Goal: Understand process/instructions

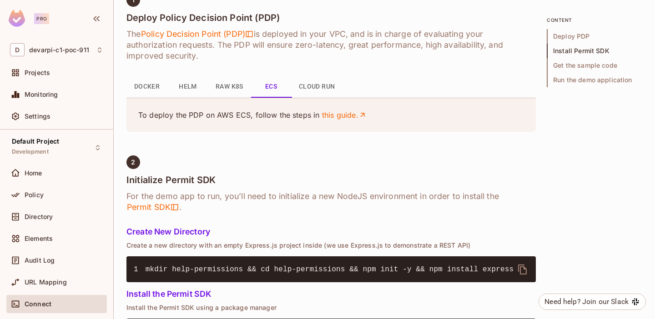
scroll to position [351, 0]
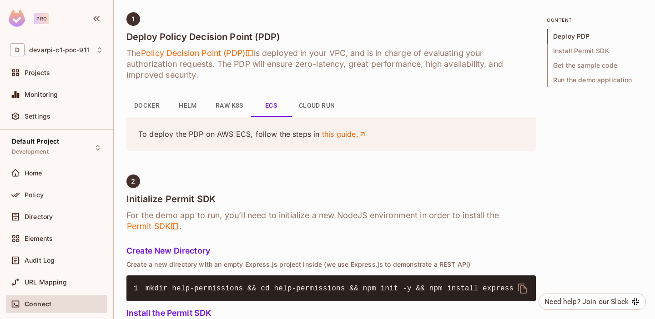
click at [167, 104] on button "Docker" at bounding box center [147, 106] width 41 height 22
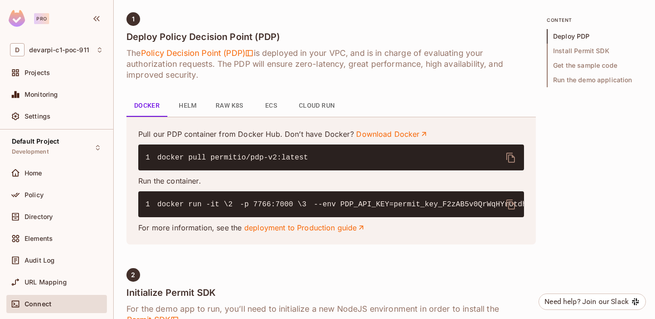
click at [272, 210] on pre "1 docker run -it \ 2 -p 7766:7000 \ 3 --env PDP_API_KEY=permit_key_F2zAB5v0QrWq…" at bounding box center [331, 205] width 386 height 26
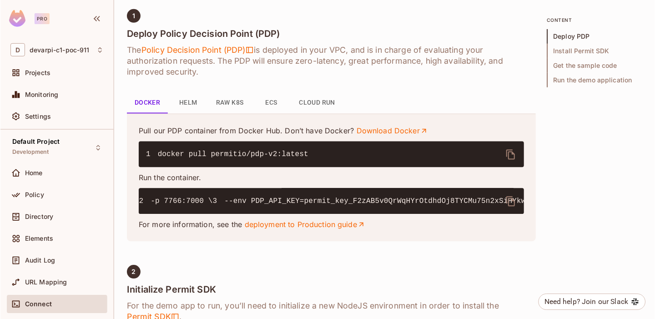
scroll to position [357, 0]
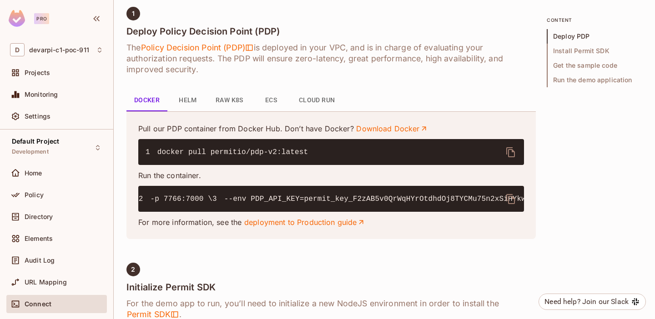
click at [277, 101] on button "ECS" at bounding box center [271, 101] width 41 height 22
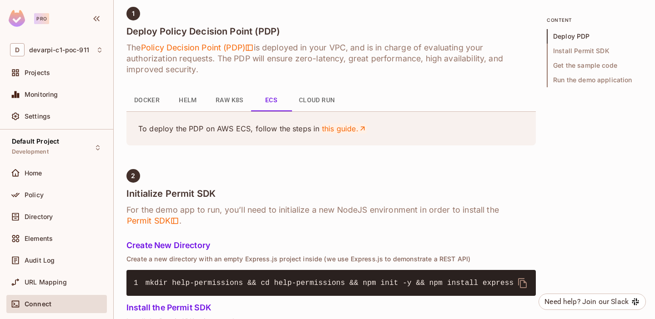
click at [329, 124] on link "this guide." at bounding box center [344, 129] width 45 height 10
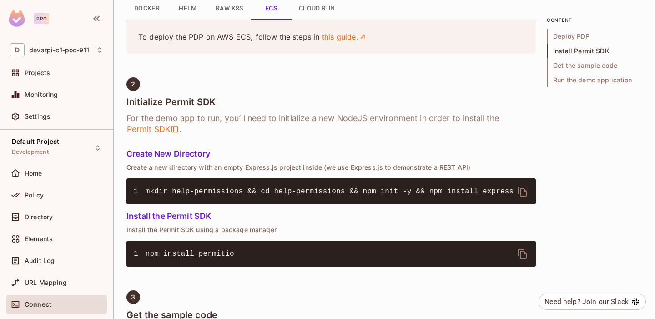
scroll to position [0, 0]
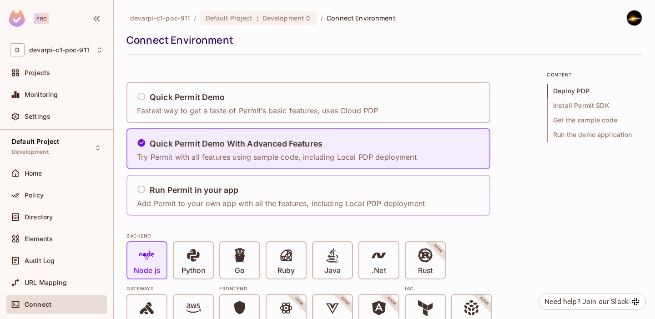
click at [188, 193] on h5 "Run Permit in your app" at bounding box center [194, 190] width 89 height 9
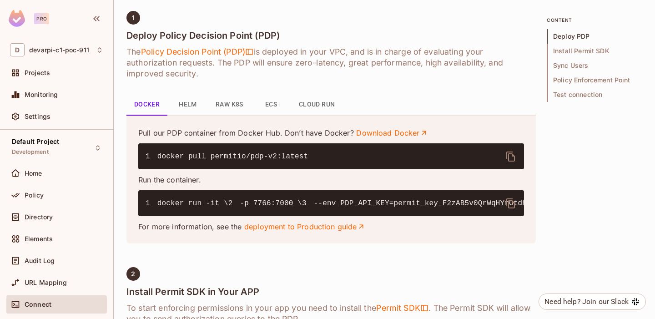
scroll to position [355, 0]
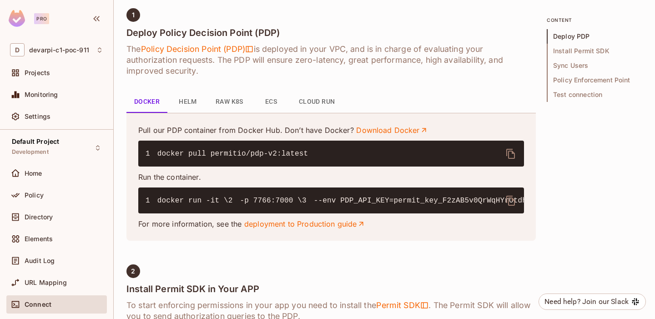
click at [510, 197] on icon "delete" at bounding box center [511, 201] width 9 height 10
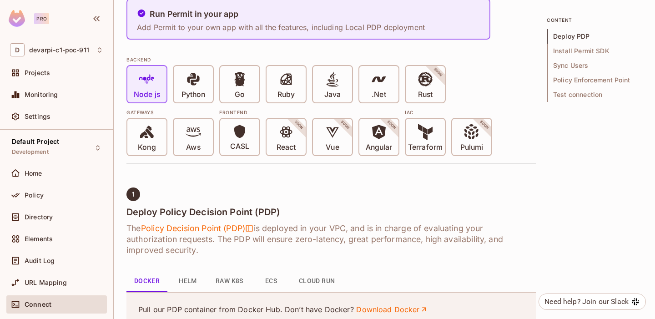
scroll to position [179, 0]
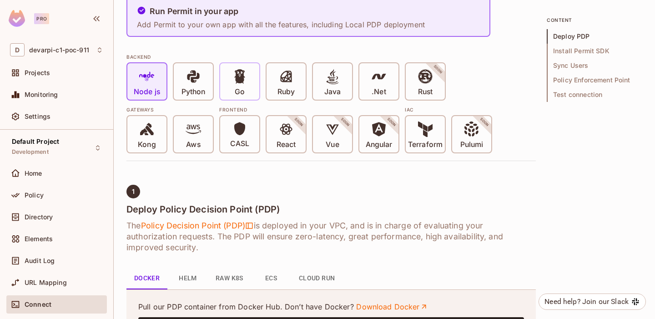
click at [242, 89] on p "Go" at bounding box center [240, 91] width 10 height 9
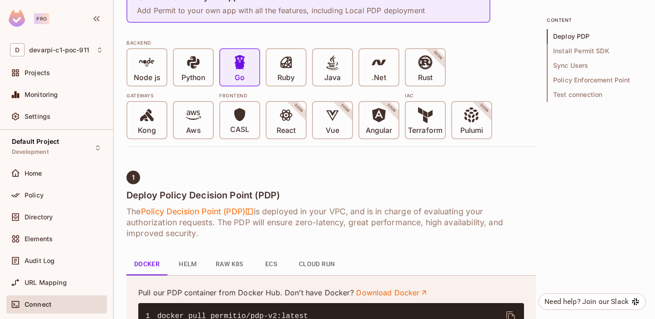
scroll to position [191, 0]
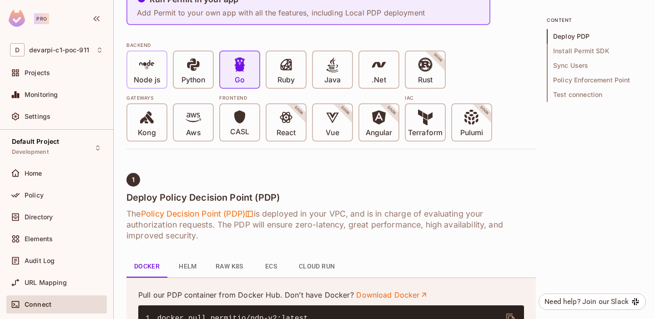
click at [158, 63] on span "Node js" at bounding box center [147, 71] width 26 height 28
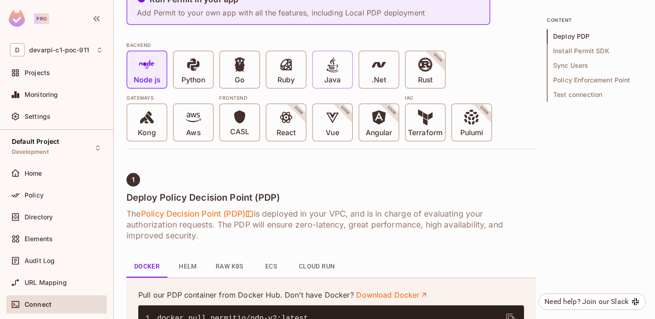
click at [323, 81] on div "Java" at bounding box center [332, 69] width 39 height 36
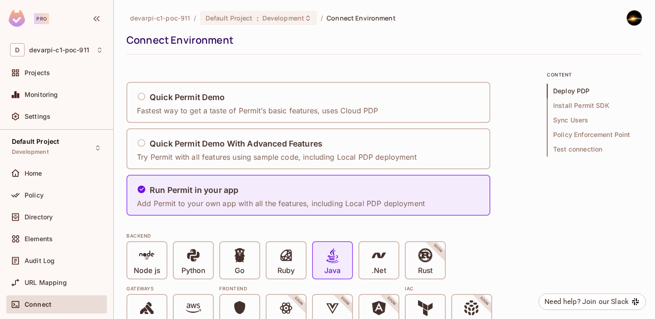
scroll to position [5, 0]
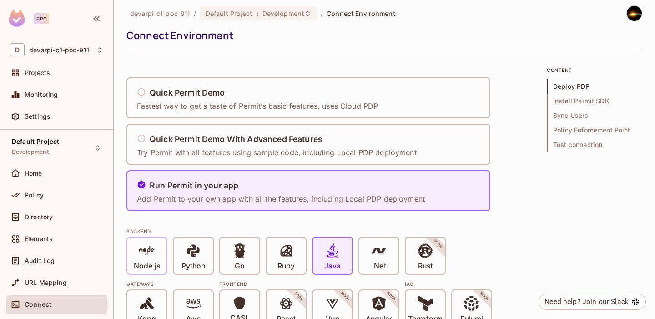
click at [134, 258] on span "Node js" at bounding box center [147, 257] width 26 height 28
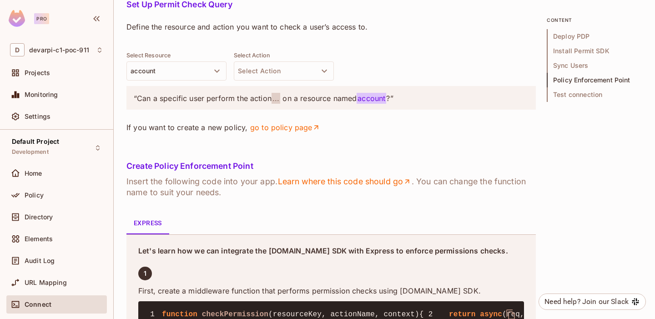
scroll to position [1221, 0]
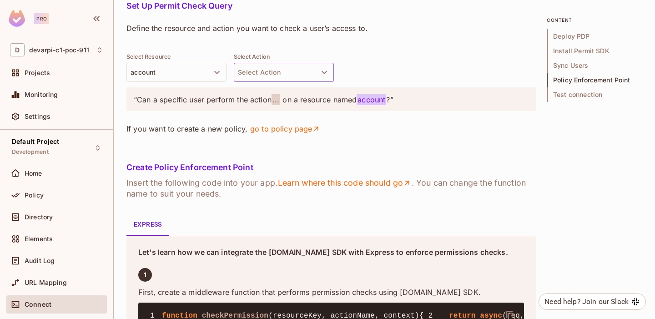
click at [246, 82] on button "Select Action" at bounding box center [284, 72] width 100 height 19
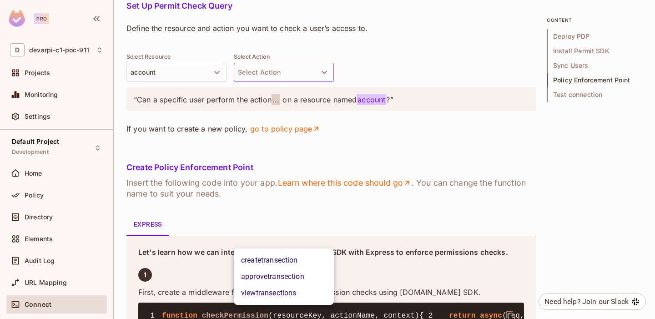
click at [246, 265] on li "createtransection" at bounding box center [284, 260] width 100 height 16
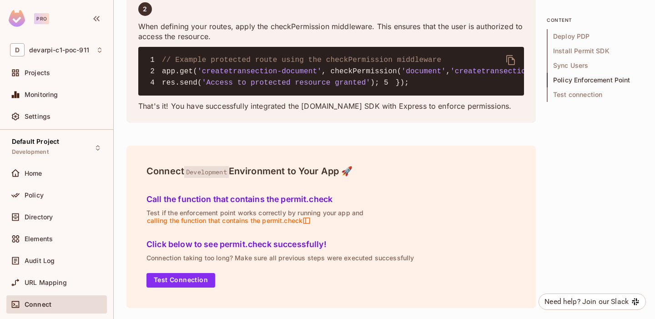
scroll to position [1997, 0]
